Goal: Information Seeking & Learning: Learn about a topic

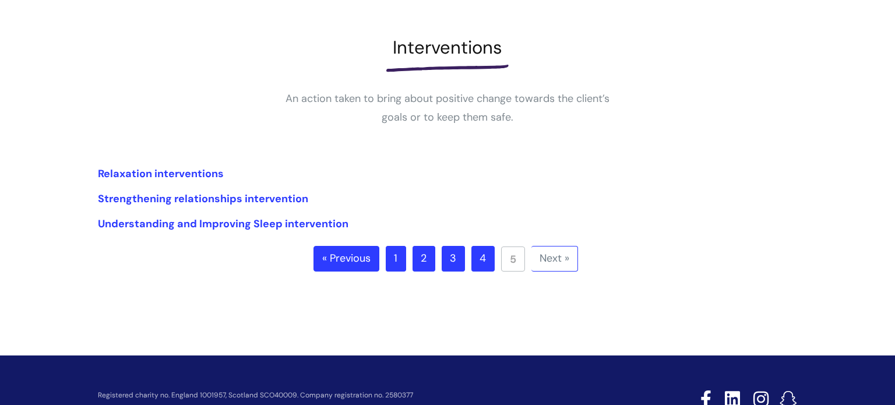
scroll to position [150, 0]
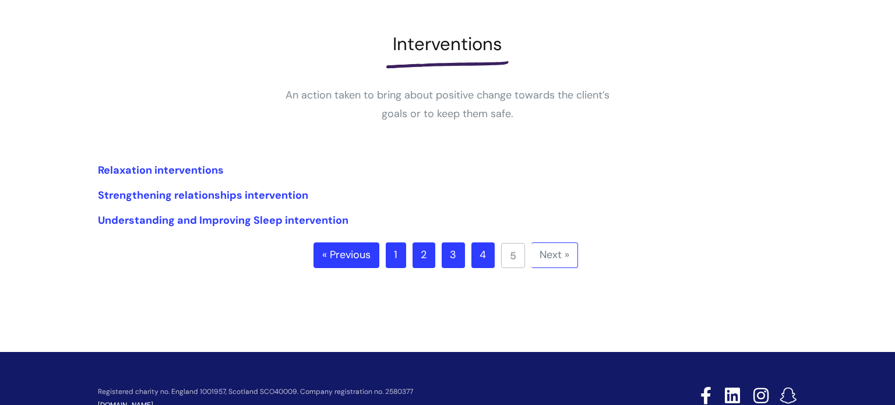
click at [478, 253] on link "4" at bounding box center [482, 255] width 23 height 26
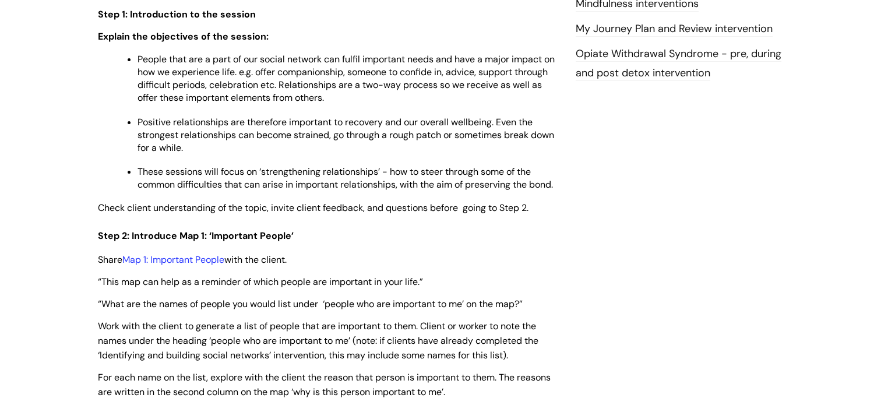
scroll to position [1440, 0]
click at [460, 102] on p "People that are a part of our social network can fulfil important needs and hav…" at bounding box center [347, 77] width 421 height 51
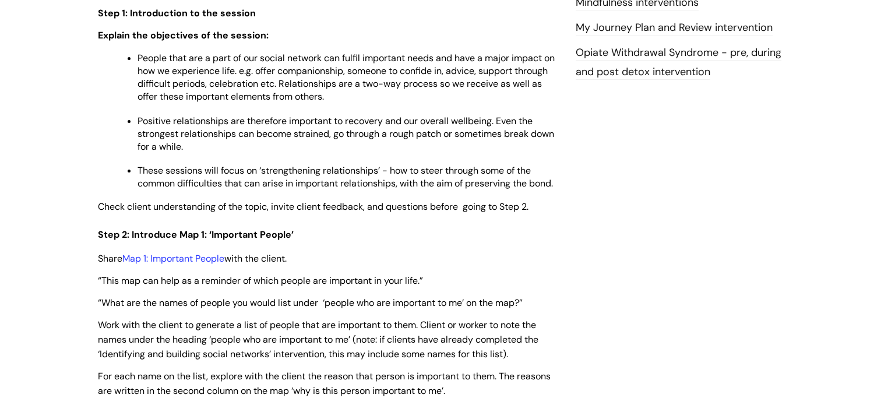
click at [460, 102] on p "People that are a part of our social network can fulfil important needs and hav…" at bounding box center [347, 77] width 421 height 51
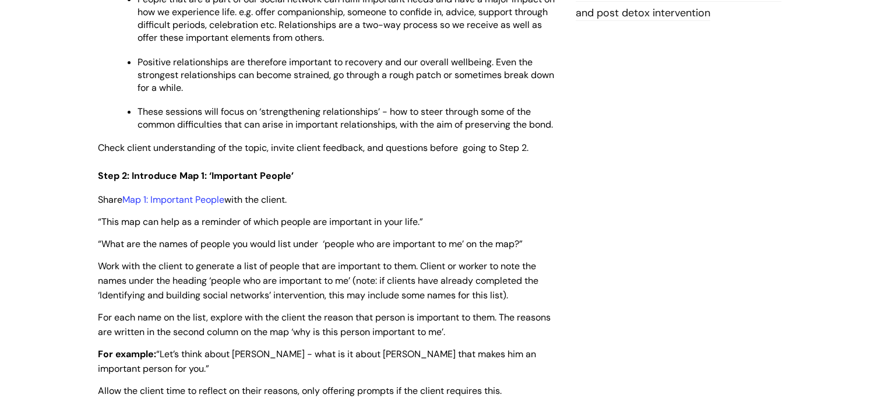
scroll to position [1501, 0]
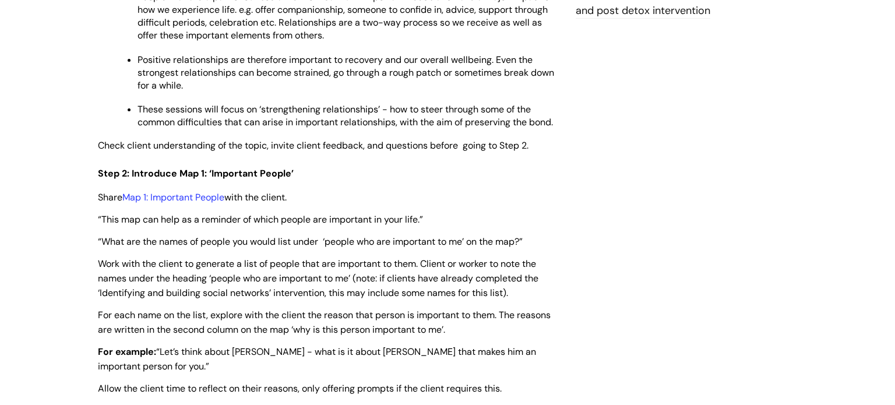
click at [450, 92] on p "Positive relationships are therefore important to recovery and our overall well…" at bounding box center [347, 73] width 421 height 38
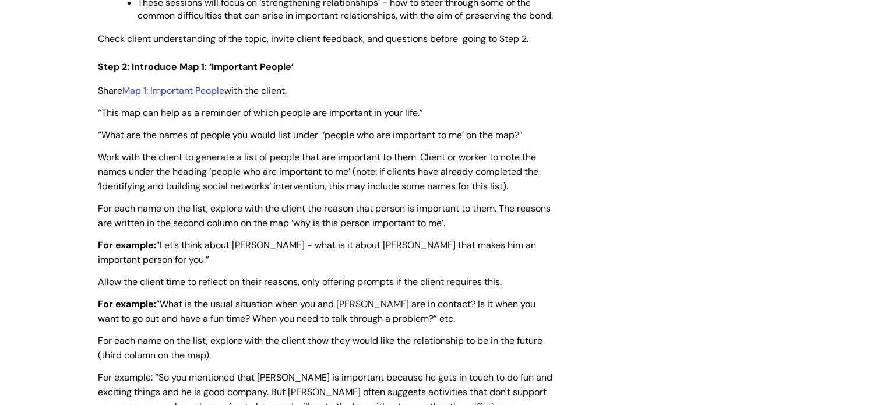
scroll to position [1610, 0]
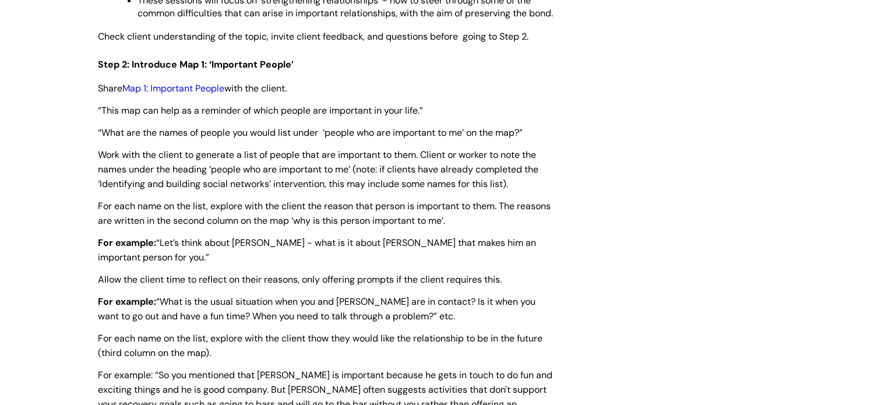
click at [199, 94] on link "Map 1: Important People" at bounding box center [173, 88] width 102 height 12
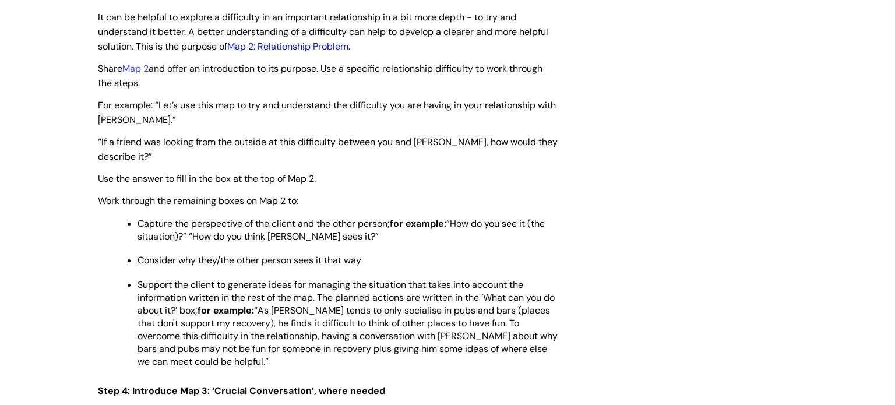
scroll to position [2097, 0]
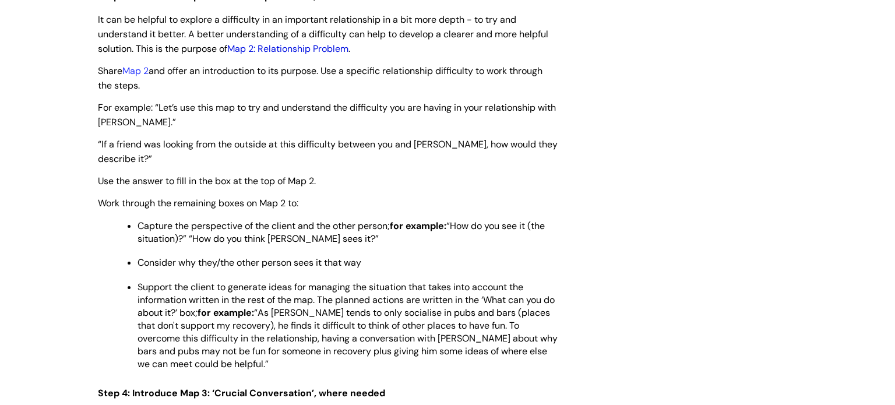
click at [296, 55] on link "Map 2: Relationship Problem" at bounding box center [287, 49] width 121 height 12
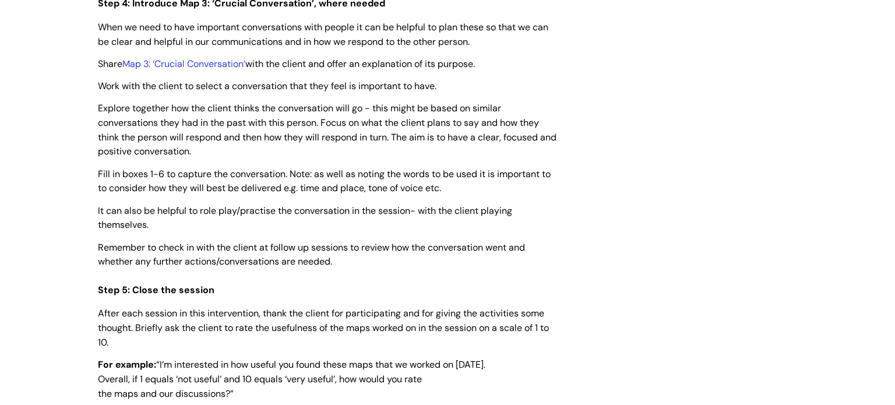
scroll to position [2487, 0]
click at [229, 69] on link "Map 3: ‘Crucial Conversation’" at bounding box center [183, 63] width 123 height 12
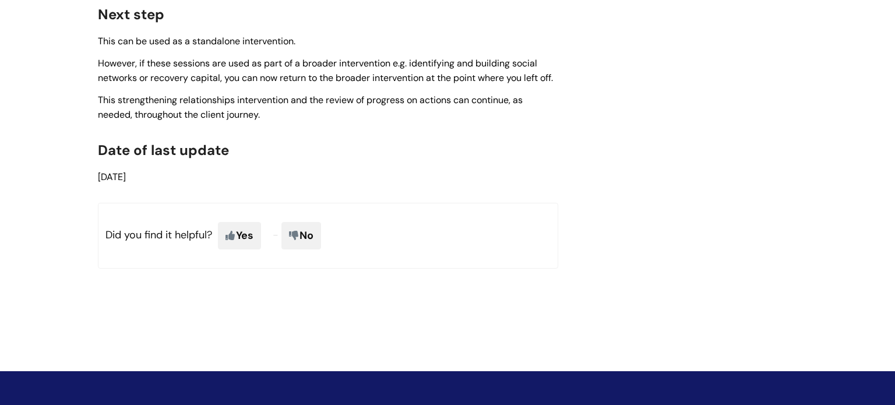
scroll to position [3577, 0]
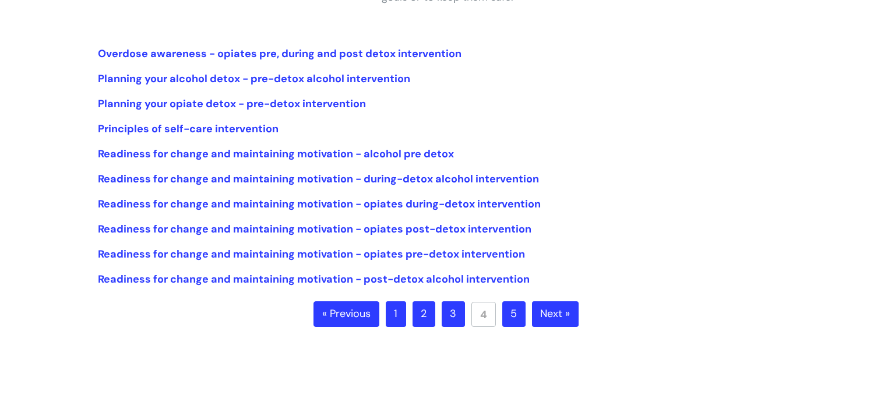
scroll to position [256, 0]
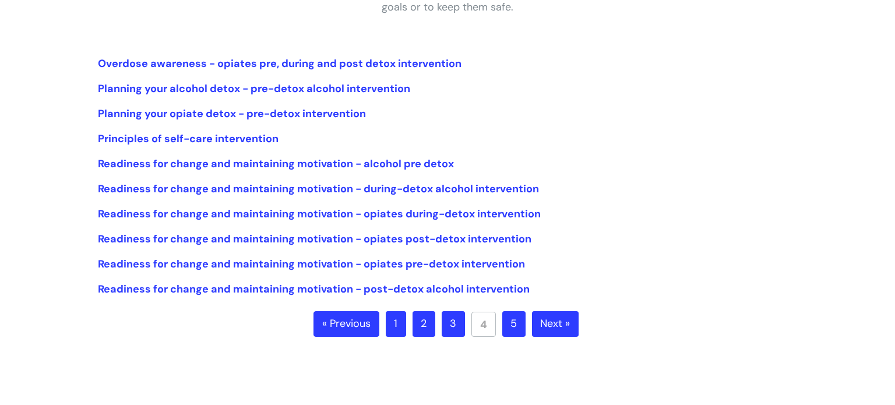
click at [451, 330] on link "3" at bounding box center [453, 324] width 23 height 26
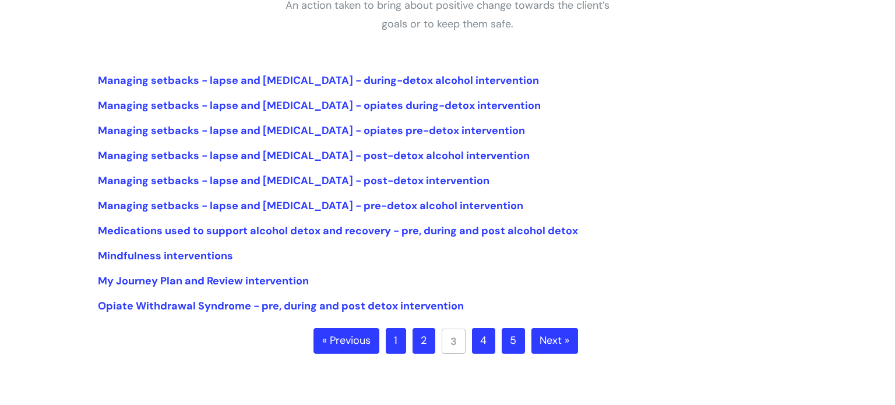
scroll to position [239, 0]
click at [425, 334] on link "2" at bounding box center [423, 342] width 23 height 26
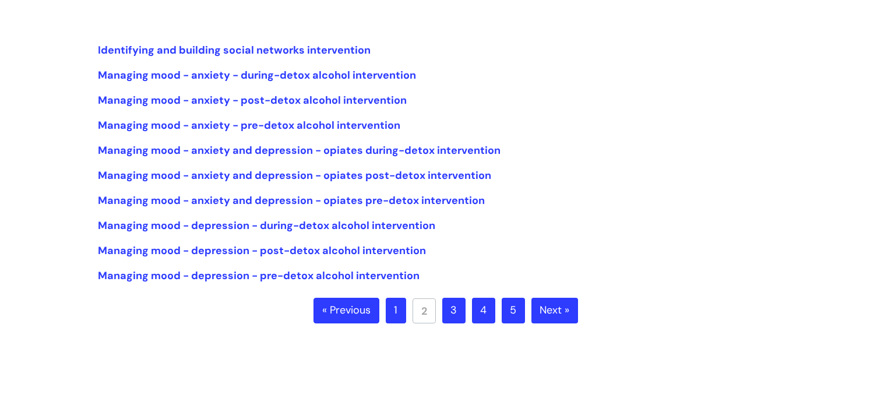
scroll to position [270, 0]
click at [340, 53] on link "Identifying and building social networks intervention" at bounding box center [234, 50] width 273 height 14
click at [393, 305] on link "1" at bounding box center [396, 310] width 20 height 26
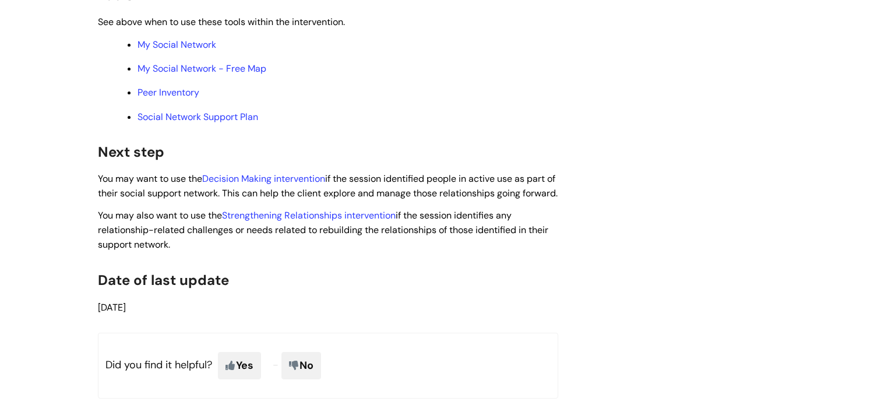
scroll to position [3663, 0]
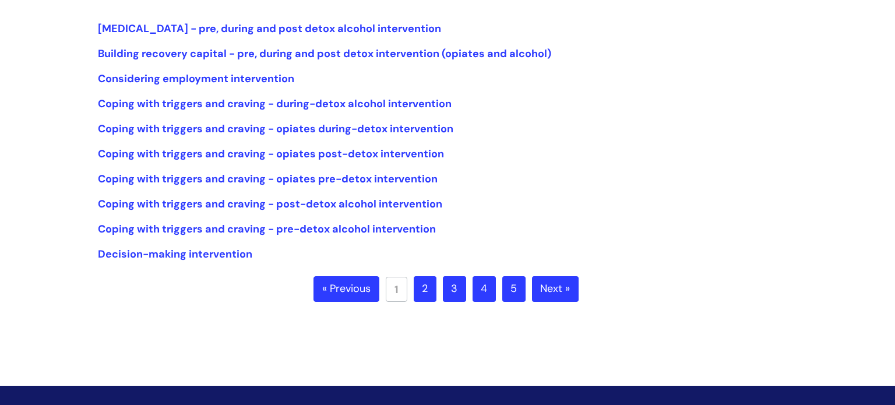
scroll to position [291, 0]
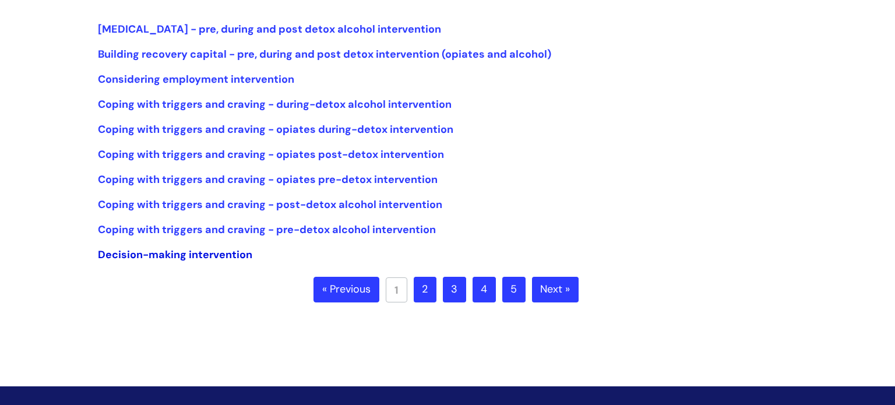
click at [236, 256] on link "Decision-making intervention" at bounding box center [175, 255] width 154 height 14
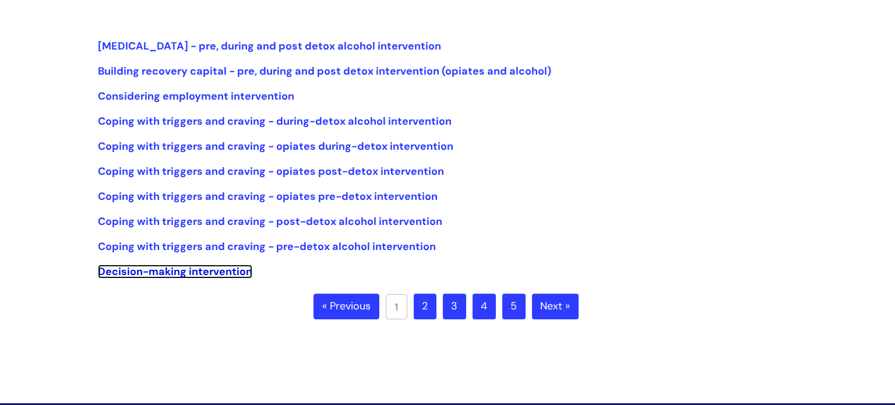
scroll to position [273, 0]
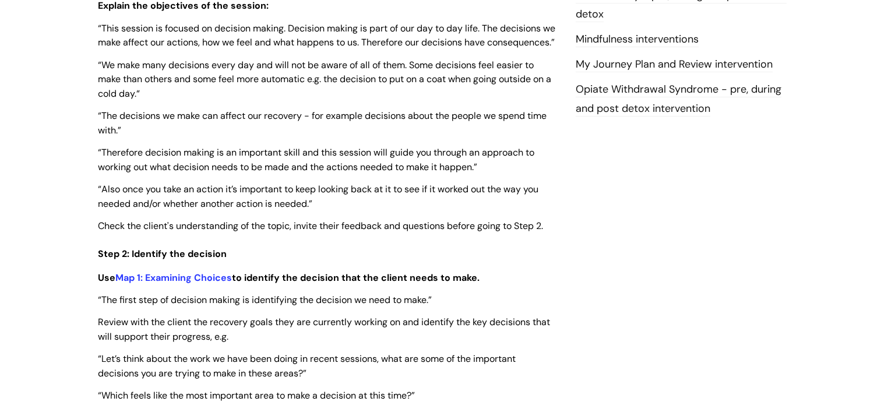
scroll to position [1369, 0]
